Goal: Communication & Community: Answer question/provide support

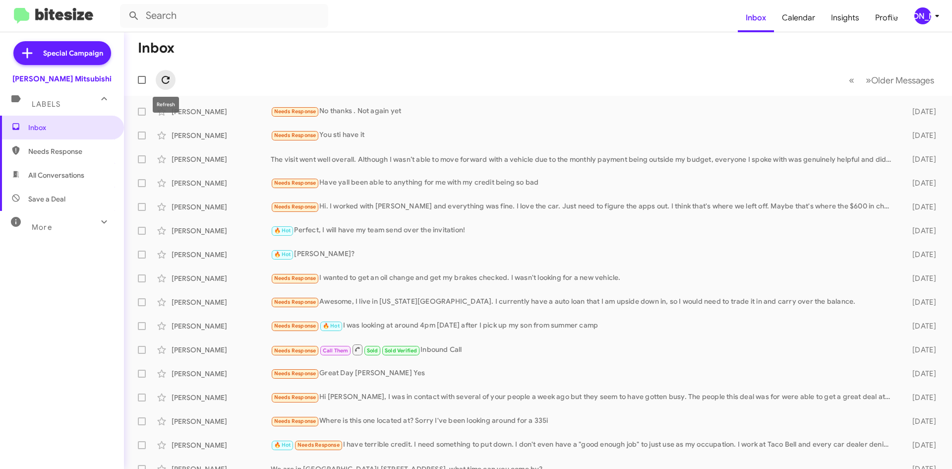
click at [164, 82] on icon at bounding box center [166, 80] width 12 height 12
click at [918, 11] on div "[PERSON_NAME]" at bounding box center [922, 15] width 17 height 17
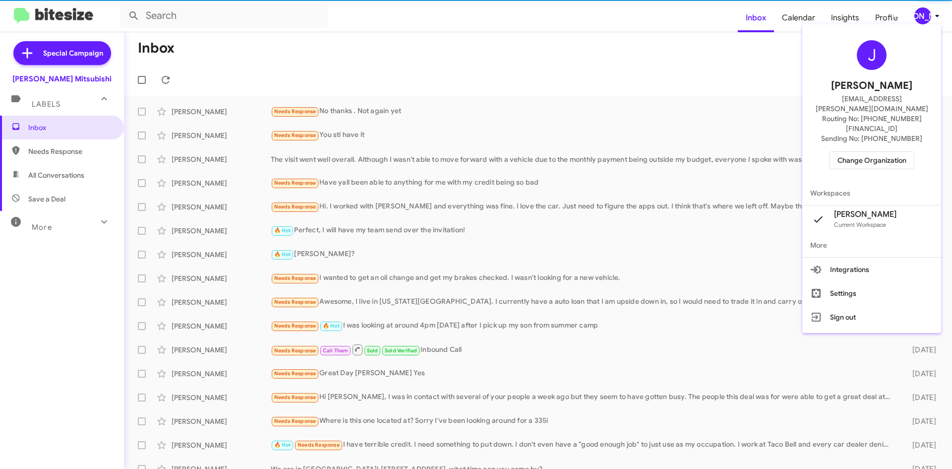
click at [880, 152] on span "Change Organization" at bounding box center [871, 160] width 69 height 17
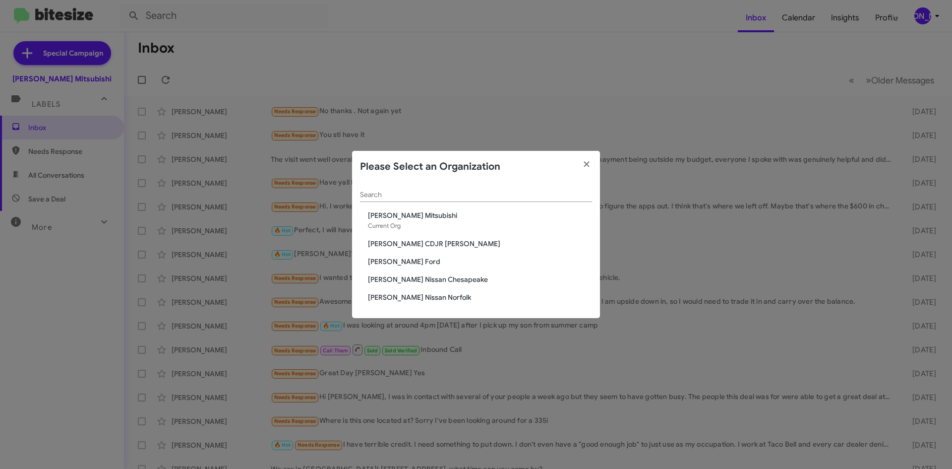
click at [424, 246] on span "[PERSON_NAME] CDJR [PERSON_NAME]" at bounding box center [480, 244] width 224 height 10
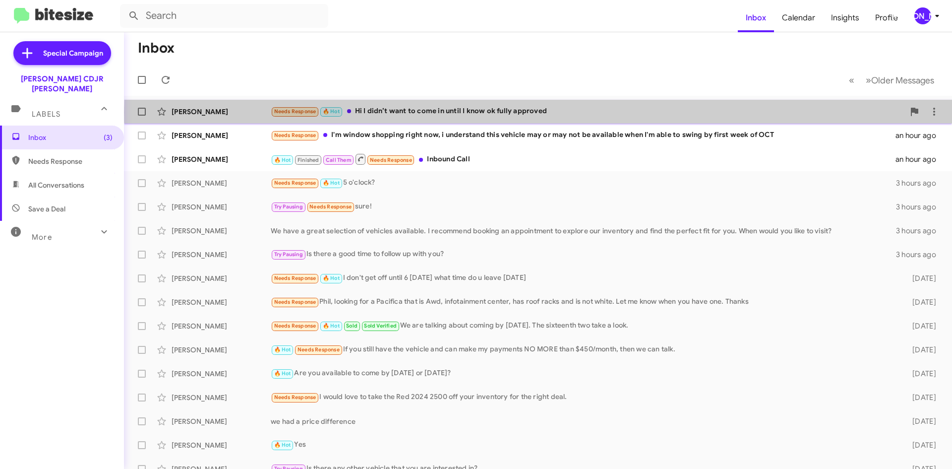
click at [539, 112] on div "Needs Response 🔥 Hot Hi I didn’t want to come in until I know ok fully approved" at bounding box center [588, 111] width 634 height 11
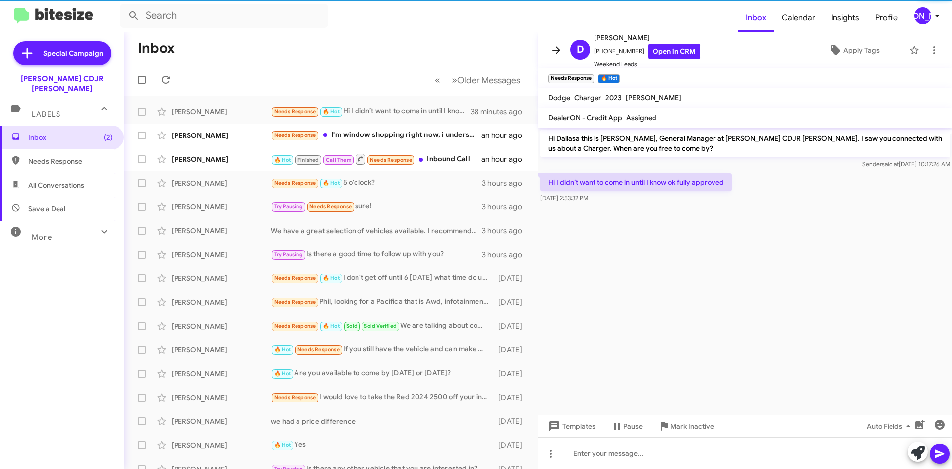
click at [547, 50] on span at bounding box center [556, 50] width 20 height 12
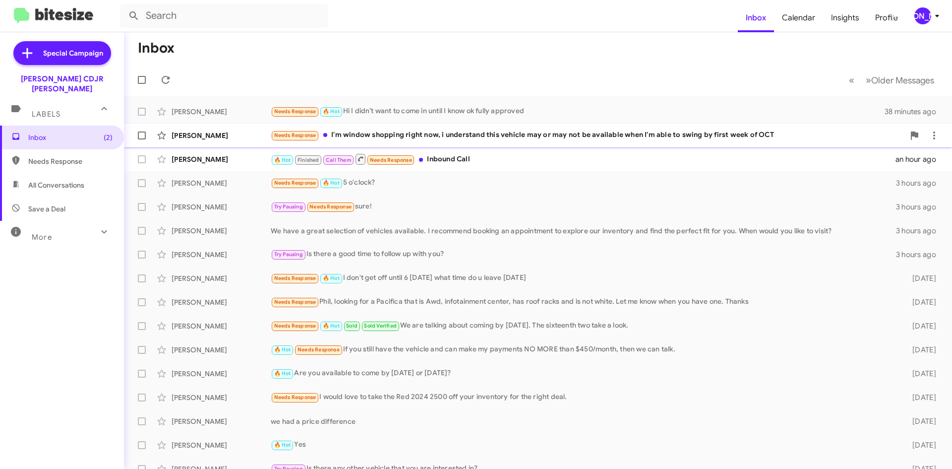
click at [521, 136] on div "Needs Response I'm window shopping right now, i understand this vehicle may or …" at bounding box center [588, 134] width 634 height 11
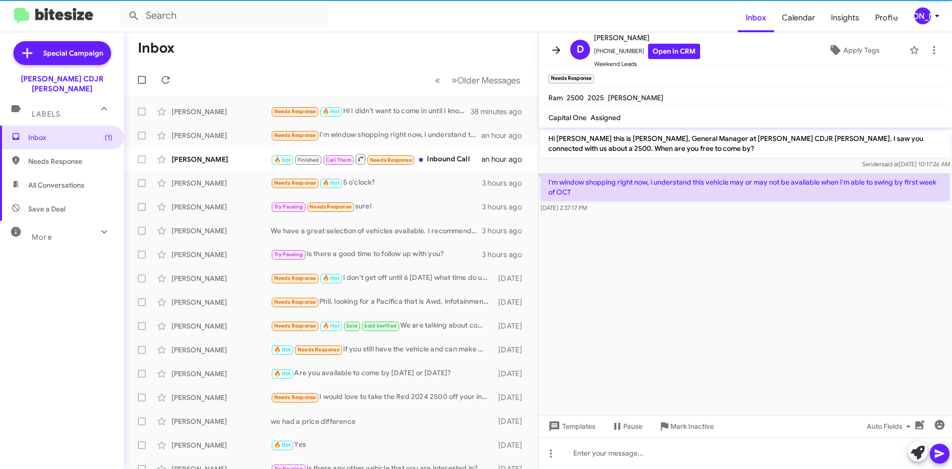
click at [559, 56] on icon at bounding box center [556, 50] width 12 height 12
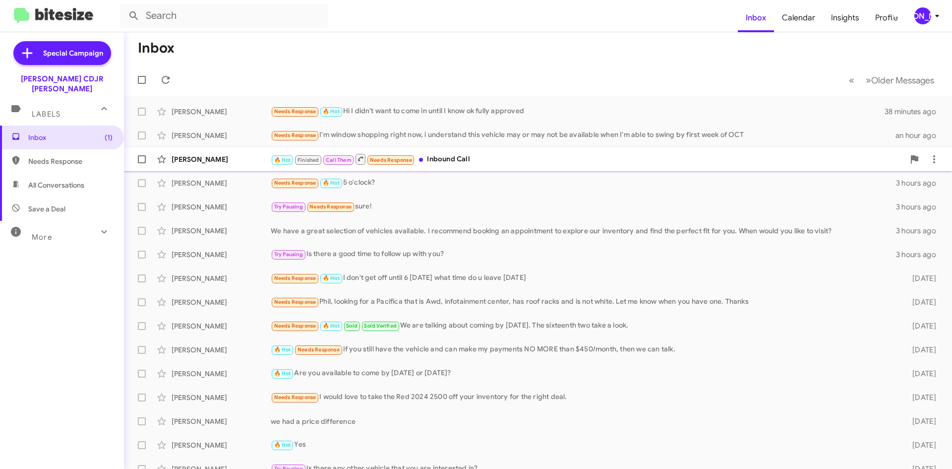
click at [475, 164] on div "🔥 Hot Finished Call Them Needs Response Inbound Call" at bounding box center [588, 159] width 634 height 12
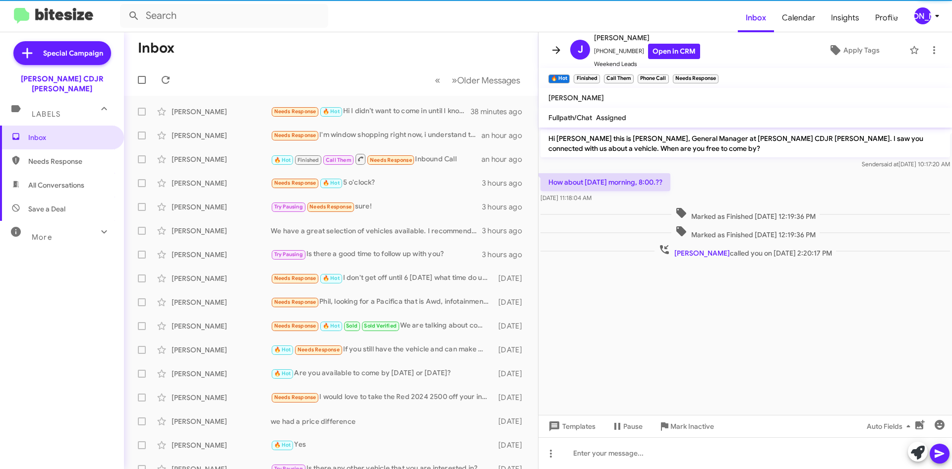
click at [549, 49] on span at bounding box center [556, 50] width 20 height 12
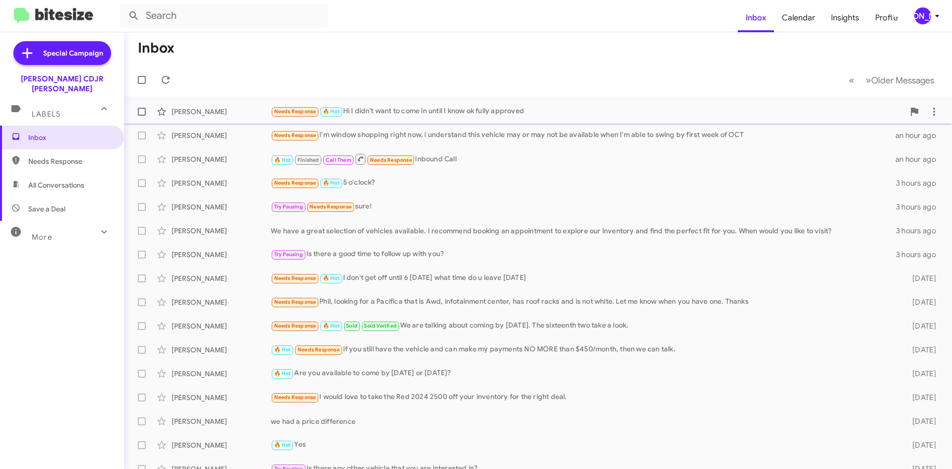
click at [375, 108] on div "Needs Response 🔥 Hot Hi I didn’t want to come in until I know ok fully approved" at bounding box center [588, 111] width 634 height 11
